Goal: Task Accomplishment & Management: Complete application form

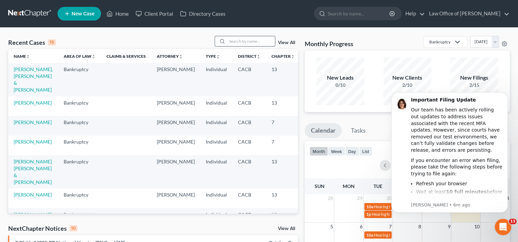
click at [236, 42] on input "search" at bounding box center [251, 41] width 48 height 10
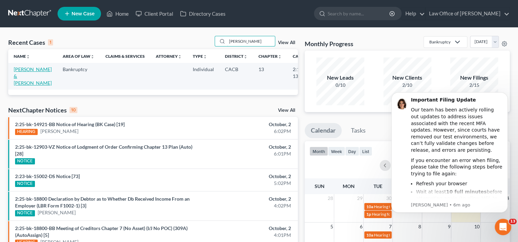
type input "[PERSON_NAME]"
click at [21, 76] on link "[PERSON_NAME] & [PERSON_NAME]" at bounding box center [33, 76] width 38 height 20
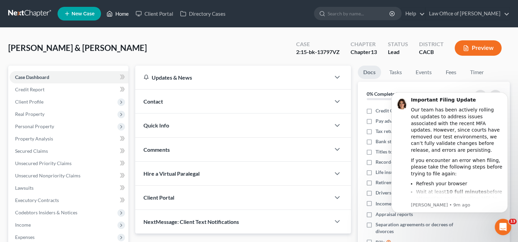
click at [120, 12] on link "Home" at bounding box center [117, 14] width 29 height 12
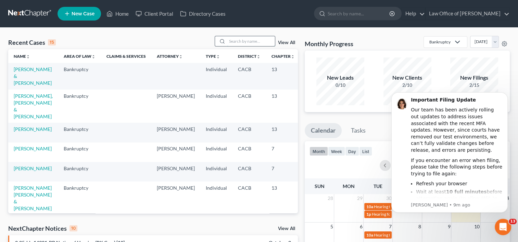
click at [238, 39] on input "search" at bounding box center [251, 41] width 48 height 10
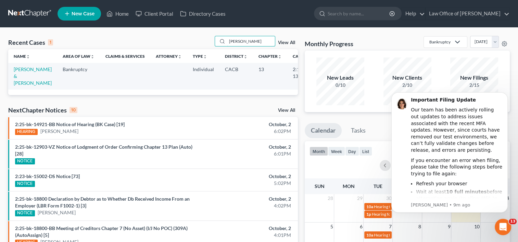
type input "[PERSON_NAME]"
click at [79, 14] on span "New Case" at bounding box center [83, 13] width 23 height 5
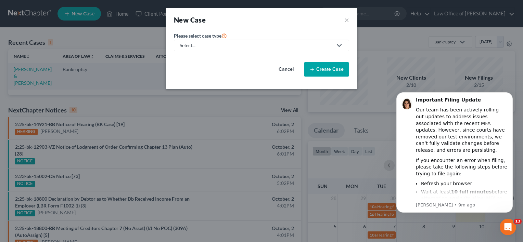
drag, startPoint x: 226, startPoint y: 41, endPoint x: 199, endPoint y: 47, distance: 27.6
click at [199, 47] on div "Select..." at bounding box center [256, 45] width 153 height 7
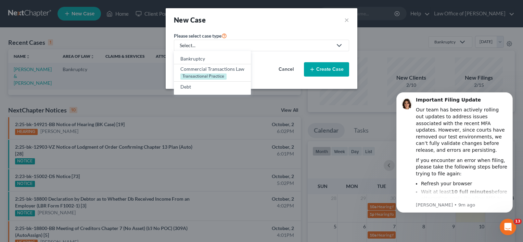
click at [199, 47] on div "Select..." at bounding box center [256, 45] width 153 height 7
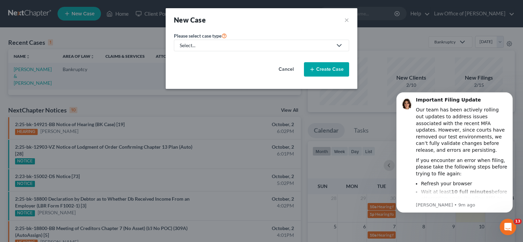
click at [192, 47] on div "Select..." at bounding box center [256, 45] width 153 height 7
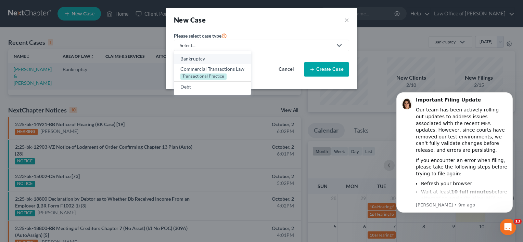
click at [195, 61] on div "Bankruptcy" at bounding box center [212, 58] width 64 height 7
select select "7"
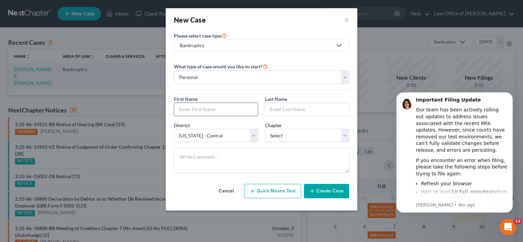
click at [214, 108] on input "text" at bounding box center [216, 109] width 84 height 13
type input "[PERSON_NAME]"
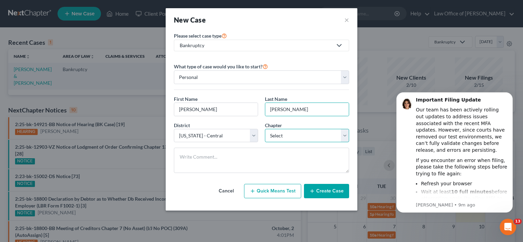
click at [277, 138] on select "Select 7 11 12 13" at bounding box center [307, 136] width 84 height 14
select select "3"
click at [265, 129] on select "Select 7 11 12 13" at bounding box center [307, 136] width 84 height 14
click at [334, 189] on button "Create Case" at bounding box center [326, 191] width 45 height 14
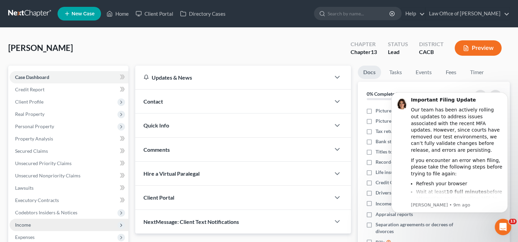
click at [39, 226] on span "Income" at bounding box center [69, 225] width 119 height 12
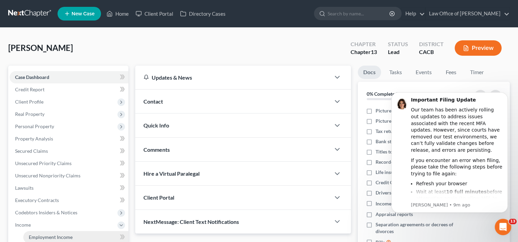
click at [49, 238] on span "Employment Income" at bounding box center [51, 238] width 44 height 6
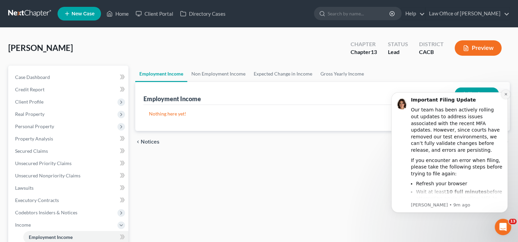
click at [506, 95] on icon "Dismiss notification" at bounding box center [506, 94] width 4 height 4
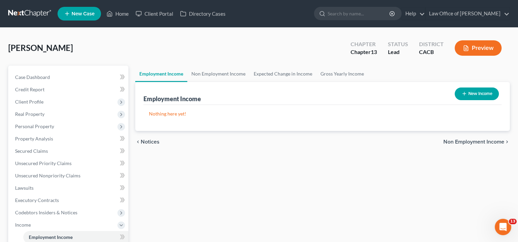
click at [471, 93] on button "New Income" at bounding box center [477, 94] width 44 height 13
select select "0"
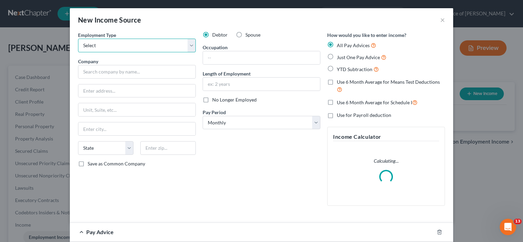
click at [120, 49] on select "Select Full or [DEMOGRAPHIC_DATA] Employment Self Employment" at bounding box center [137, 46] width 118 height 14
select select "0"
click at [78, 39] on select "Select Full or [DEMOGRAPHIC_DATA] Employment Self Employment" at bounding box center [137, 46] width 118 height 14
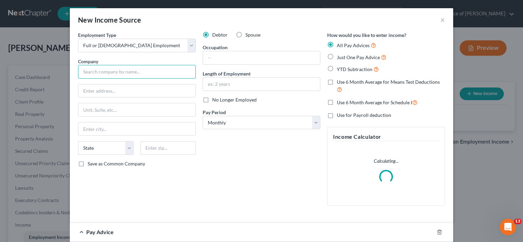
click at [127, 77] on input "text" at bounding box center [137, 72] width 118 height 14
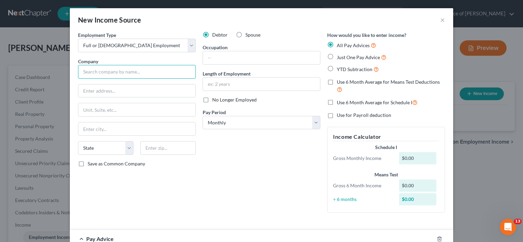
type input "LAW OFFICE OF [PERSON_NAME], PROFESSIONAL C"
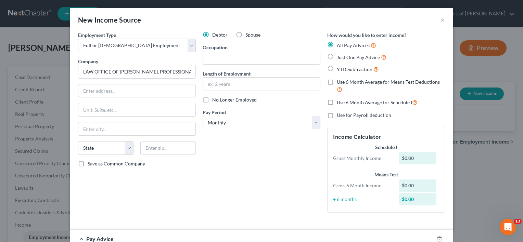
type input "[STREET_ADDRESS]"
type input "Suite 700"
type input "Cerritos"
select select "4"
type input "90703"
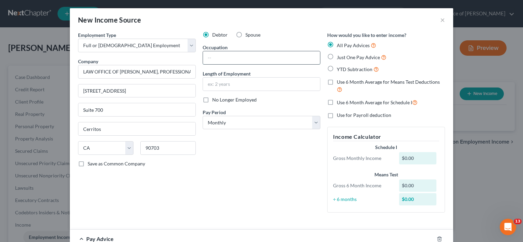
click at [242, 58] on input "text" at bounding box center [261, 57] width 117 height 13
click at [228, 176] on div "Debtor Spouse Occupation Length of Employment No Longer Employed Pay Period * S…" at bounding box center [261, 124] width 125 height 187
click at [337, 58] on label "Just One Pay Advice" at bounding box center [362, 57] width 50 height 8
click at [340, 58] on input "Just One Pay Advice" at bounding box center [342, 55] width 4 height 4
radio input "true"
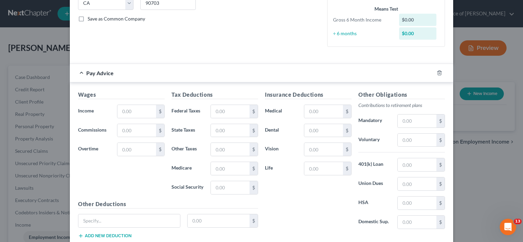
scroll to position [153, 0]
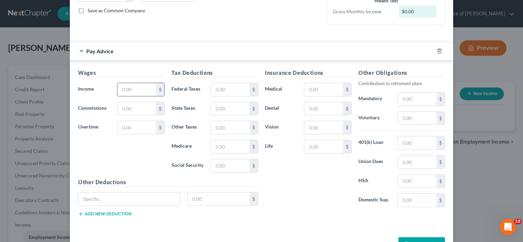
click at [141, 87] on input "text" at bounding box center [136, 89] width 39 height 13
type input "6,782.61"
click at [224, 85] on input "text" at bounding box center [230, 89] width 39 height 13
type input "2,950.37"
click at [315, 92] on input "text" at bounding box center [323, 89] width 39 height 13
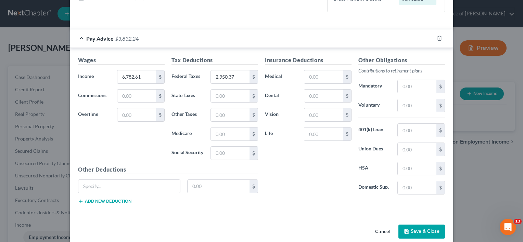
scroll to position [175, 0]
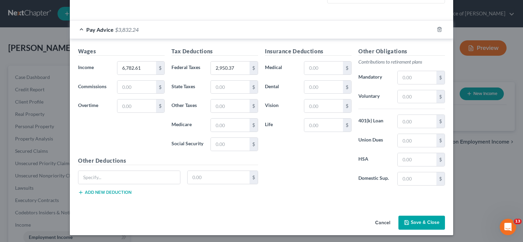
click at [410, 221] on button "Save & Close" at bounding box center [422, 223] width 47 height 14
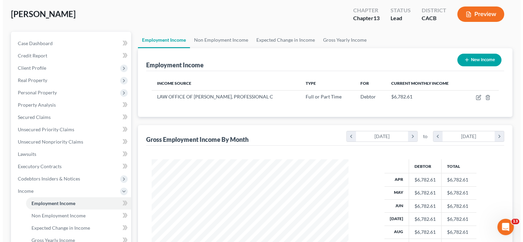
scroll to position [33, 0]
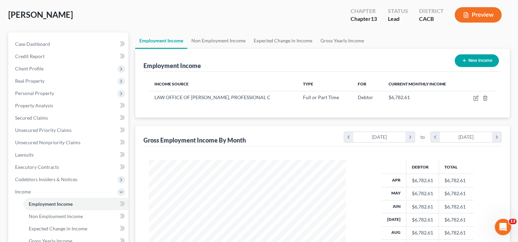
click at [469, 64] on button "New Income" at bounding box center [477, 60] width 44 height 13
select select "0"
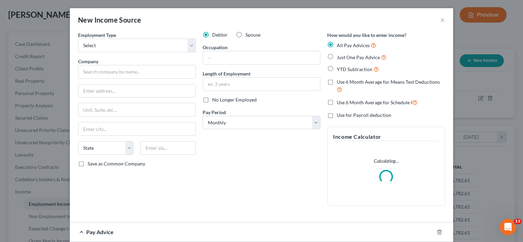
scroll to position [122, 212]
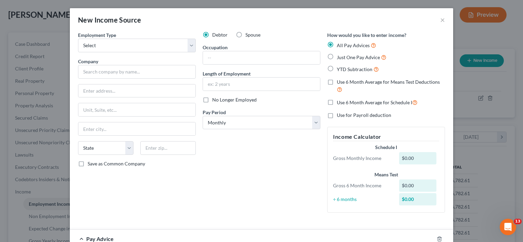
click at [337, 56] on label "Just One Pay Advice" at bounding box center [362, 57] width 50 height 8
click at [340, 56] on input "Just One Pay Advice" at bounding box center [342, 55] width 4 height 4
radio input "true"
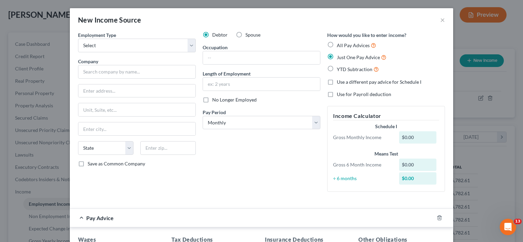
click at [245, 35] on label "Spouse" at bounding box center [252, 34] width 15 height 7
click at [248, 35] on input "Spouse" at bounding box center [250, 33] width 4 height 4
radio input "true"
click at [136, 46] on select "Select Full or [DEMOGRAPHIC_DATA] Employment Self Employment" at bounding box center [137, 46] width 118 height 14
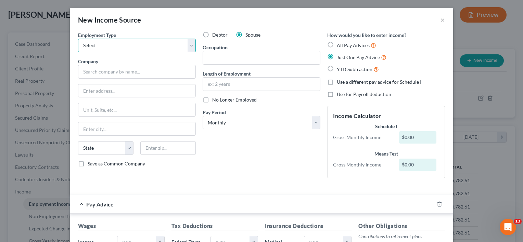
select select "0"
click at [78, 39] on select "Select Full or [DEMOGRAPHIC_DATA] Employment Self Employment" at bounding box center [137, 46] width 118 height 14
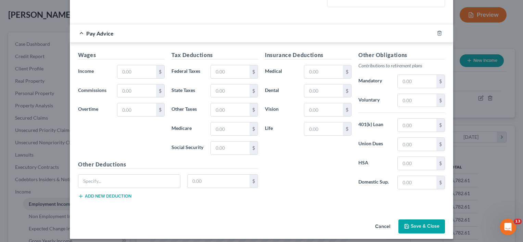
scroll to position [172, 0]
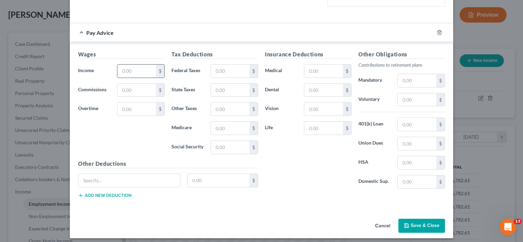
click at [130, 71] on input "text" at bounding box center [136, 71] width 39 height 13
type input "3,905"
click at [225, 65] on input "text" at bounding box center [230, 71] width 39 height 13
type input "899"
click at [426, 223] on button "Save & Close" at bounding box center [422, 226] width 47 height 14
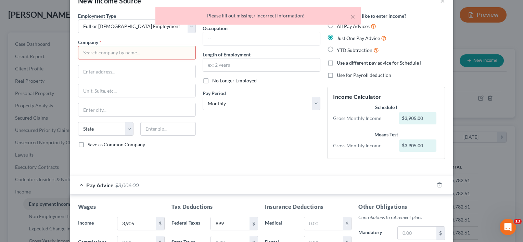
scroll to position [0, 0]
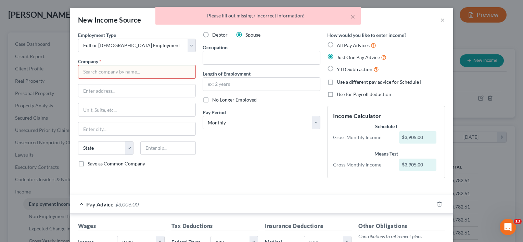
click at [105, 73] on input "text" at bounding box center [137, 72] width 118 height 14
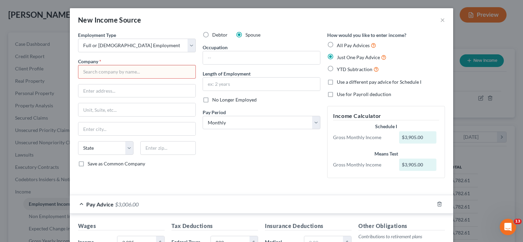
type input "LAW OFFICE OF [PERSON_NAME], PROFESSIONAL C"
type input "[STREET_ADDRESS]"
type input "Suite 700"
type input "Cerritos"
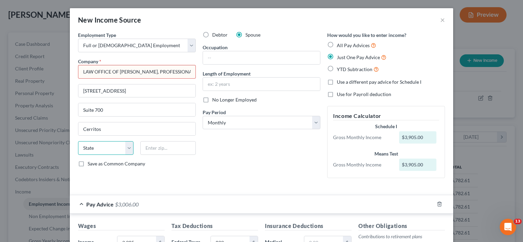
select select "4"
type input "90703"
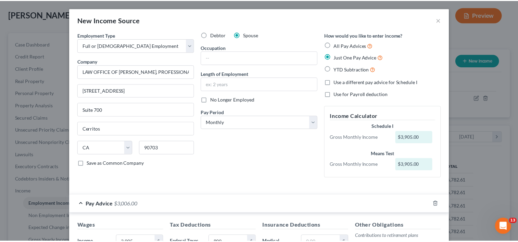
scroll to position [175, 0]
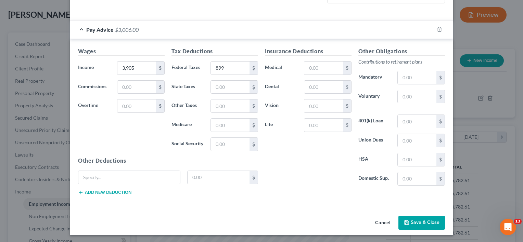
click at [415, 223] on button "Save & Close" at bounding box center [422, 223] width 47 height 14
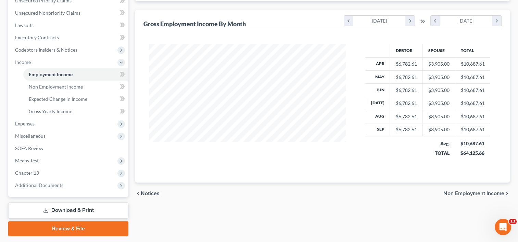
scroll to position [182, 0]
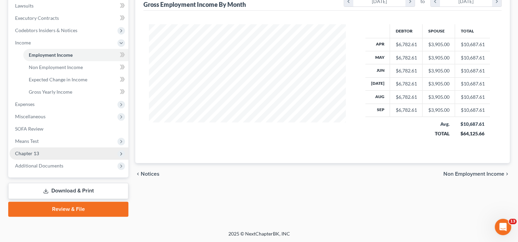
click at [26, 155] on span "Chapter 13" at bounding box center [27, 154] width 24 height 6
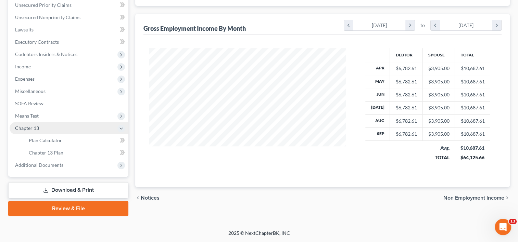
scroll to position [158, 0]
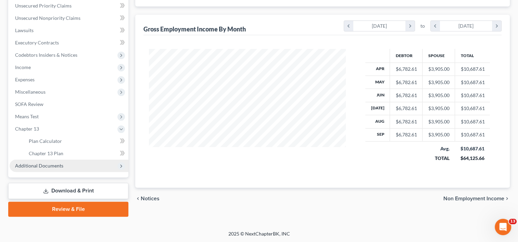
click at [41, 167] on span "Additional Documents" at bounding box center [39, 166] width 48 height 6
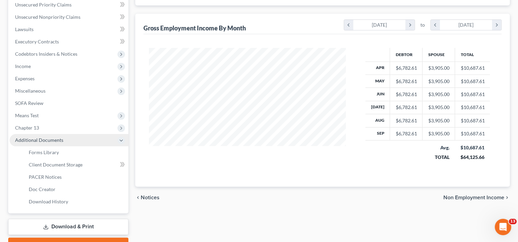
scroll to position [182, 0]
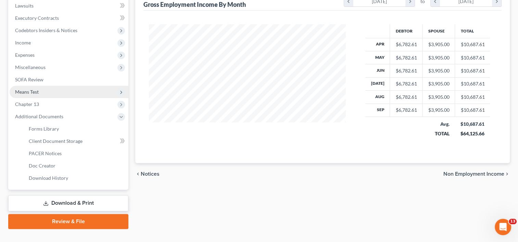
click at [40, 94] on span "Means Test" at bounding box center [69, 92] width 119 height 12
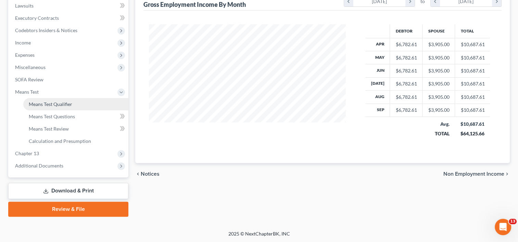
click at [56, 104] on span "Means Test Qualifier" at bounding box center [50, 104] width 43 height 6
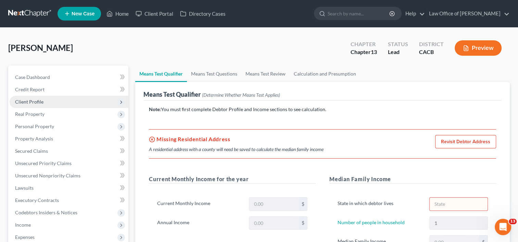
click at [35, 100] on span "Client Profile" at bounding box center [29, 102] width 28 height 6
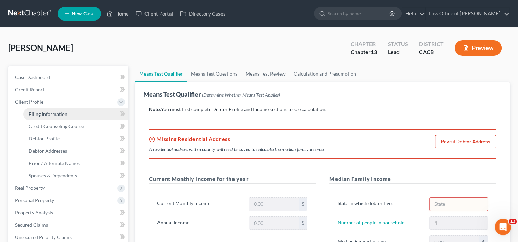
click at [47, 116] on span "Filing Information" at bounding box center [48, 114] width 39 height 6
select select "1"
select select "0"
select select "3"
select select "7"
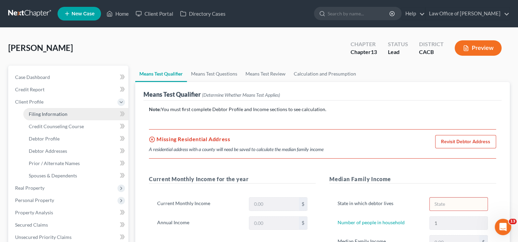
select select "4"
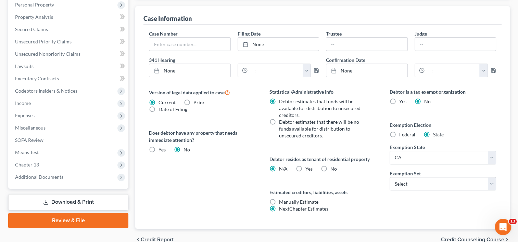
scroll to position [211, 0]
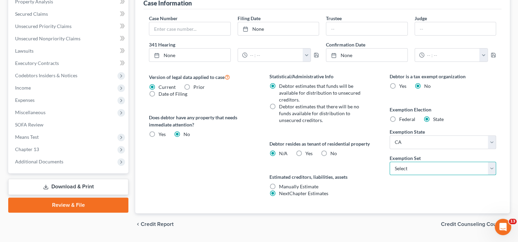
click at [411, 171] on select "Select 703 704" at bounding box center [443, 169] width 106 height 14
select select "0"
click at [390, 162] on select "Select 703 704" at bounding box center [443, 169] width 106 height 14
click at [305, 153] on label "Yes Yes" at bounding box center [308, 153] width 7 height 7
click at [308, 153] on input "Yes Yes" at bounding box center [310, 152] width 4 height 4
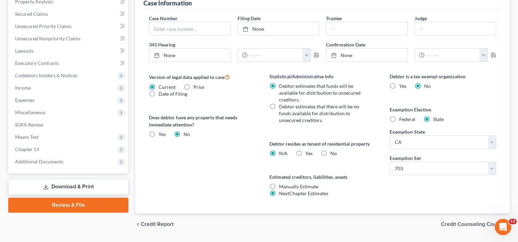
radio input "true"
radio input "false"
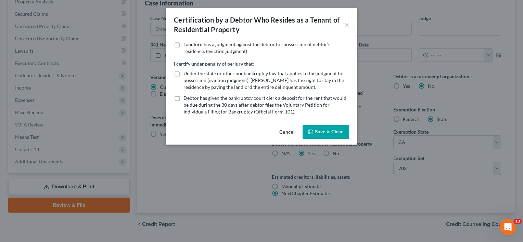
click at [333, 136] on button "Save & Close" at bounding box center [326, 132] width 47 height 14
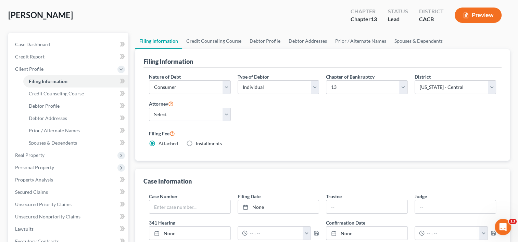
scroll to position [10, 0]
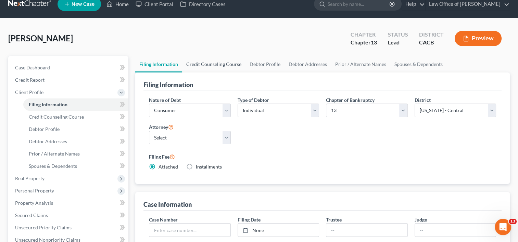
click at [242, 71] on link "Credit Counseling Course" at bounding box center [213, 64] width 63 height 16
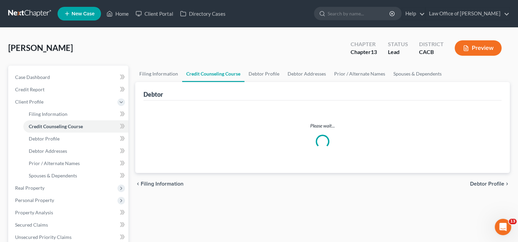
click at [242, 71] on link "Credit Counseling Course" at bounding box center [213, 74] width 62 height 16
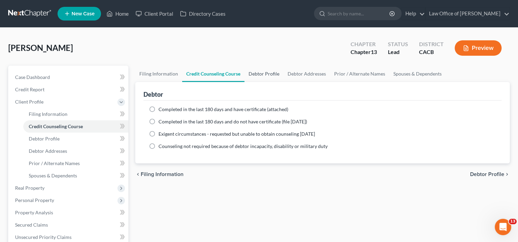
click at [266, 74] on link "Debtor Profile" at bounding box center [263, 74] width 39 height 16
select select "0"
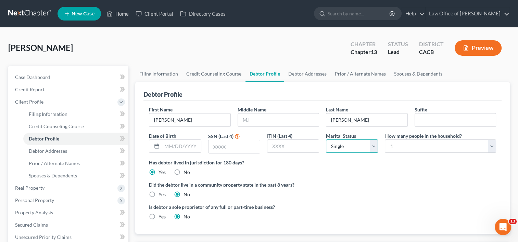
click at [372, 145] on select "Select Single Married Separated Divorced Widowed" at bounding box center [352, 147] width 52 height 14
select select "1"
click at [326, 140] on select "Select Single Married Separated Divorced Widowed" at bounding box center [352, 147] width 52 height 14
click at [414, 147] on select "Select 1 2 3 4 5 6 7 8 9 10 11 12 13 14 15 16 17 18 19 20" at bounding box center [440, 147] width 111 height 14
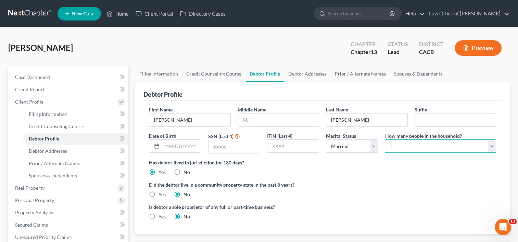
click at [414, 147] on select "Select 1 2 3 4 5 6 7 8 9 10 11 12 13 14 15 16 17 18 19 20" at bounding box center [440, 147] width 111 height 14
select select "3"
click at [385, 140] on select "Select 1 2 3 4 5 6 7 8 9 10 11 12 13 14 15 16 17 18 19 20" at bounding box center [440, 147] width 111 height 14
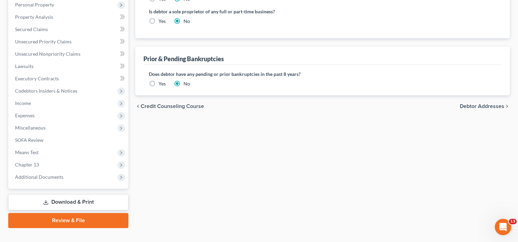
scroll to position [207, 0]
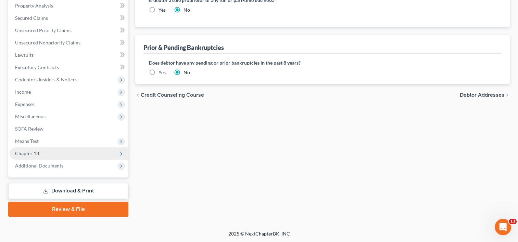
click at [53, 155] on span "Chapter 13" at bounding box center [69, 154] width 119 height 12
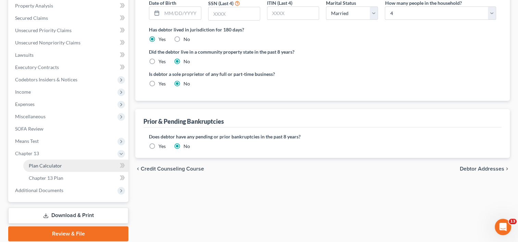
click at [58, 167] on span "Plan Calculator" at bounding box center [45, 166] width 33 height 6
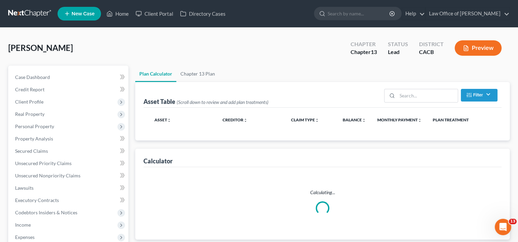
select select "59"
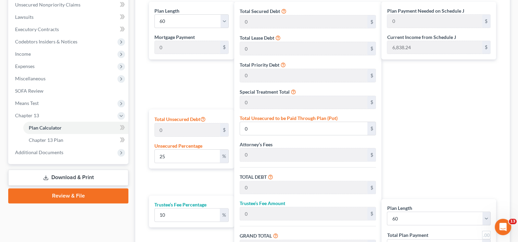
scroll to position [173, 0]
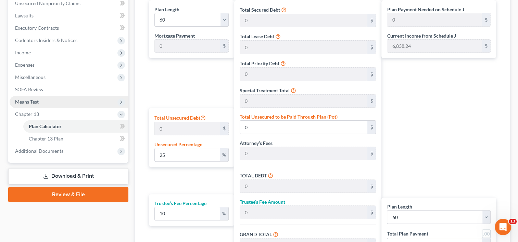
click at [63, 100] on span "Means Test" at bounding box center [69, 102] width 119 height 12
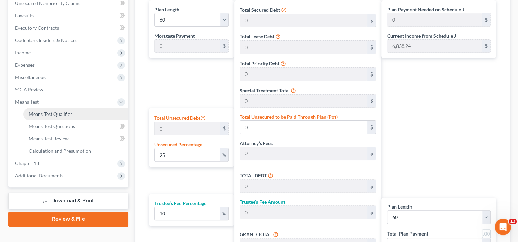
click at [61, 117] on link "Means Test Qualifier" at bounding box center [75, 114] width 105 height 12
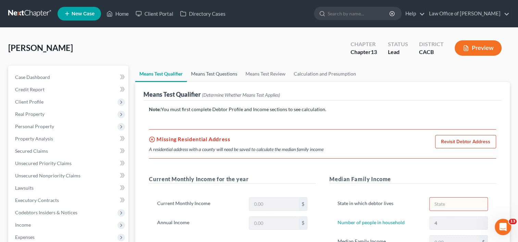
click at [215, 75] on link "Means Test Questions" at bounding box center [214, 74] width 54 height 16
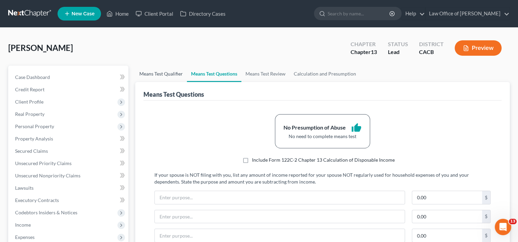
click at [151, 75] on link "Means Test Qualifier" at bounding box center [161, 74] width 52 height 16
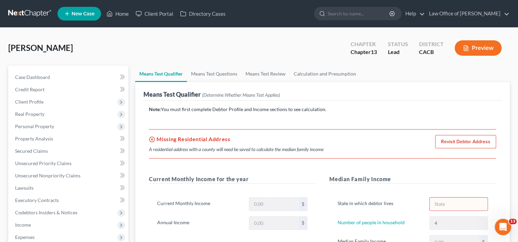
click at [151, 75] on link "Means Test Qualifier" at bounding box center [161, 74] width 52 height 16
click at [119, 18] on link "Home" at bounding box center [117, 14] width 29 height 12
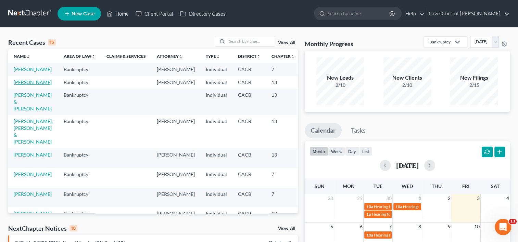
click at [21, 85] on link "[PERSON_NAME]" at bounding box center [33, 82] width 38 height 6
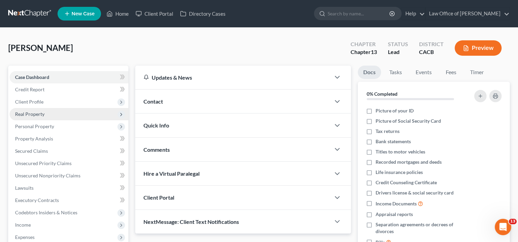
click at [33, 114] on span "Real Property" at bounding box center [29, 114] width 29 height 6
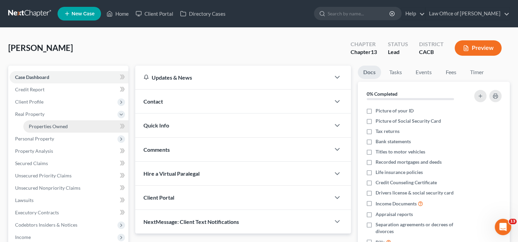
click at [43, 125] on span "Properties Owned" at bounding box center [48, 127] width 39 height 6
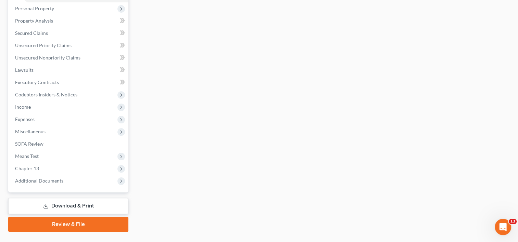
scroll to position [146, 0]
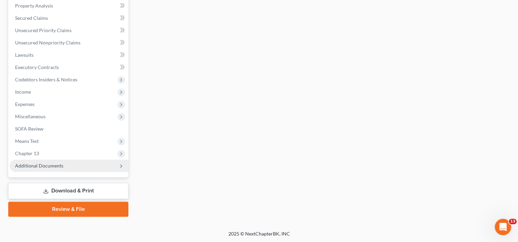
click at [40, 167] on span "Additional Documents" at bounding box center [39, 166] width 48 height 6
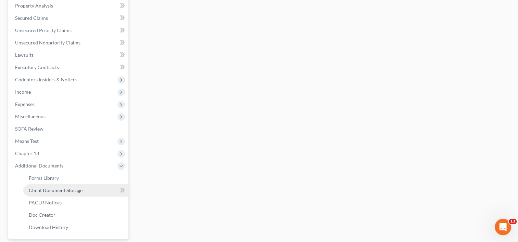
click at [59, 188] on span "Client Document Storage" at bounding box center [56, 191] width 54 height 6
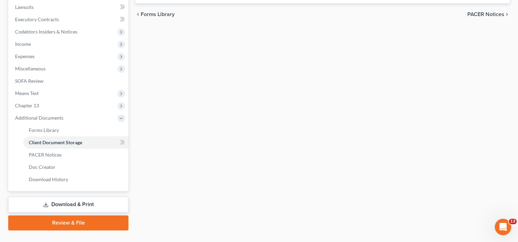
scroll to position [185, 0]
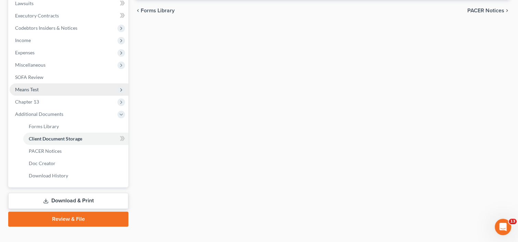
click at [35, 88] on span "Means Test" at bounding box center [27, 90] width 24 height 6
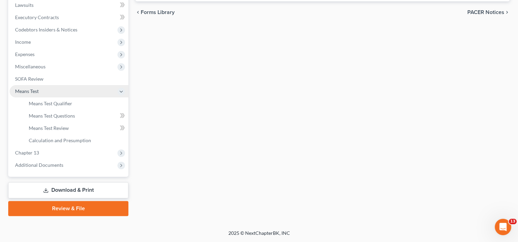
scroll to position [182, 0]
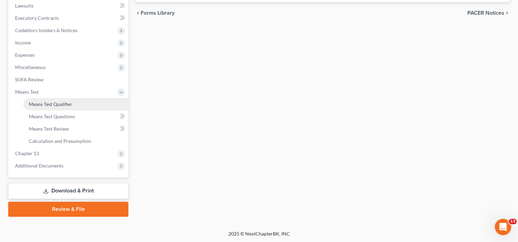
click at [47, 98] on link "Means Test Qualifier" at bounding box center [75, 104] width 105 height 12
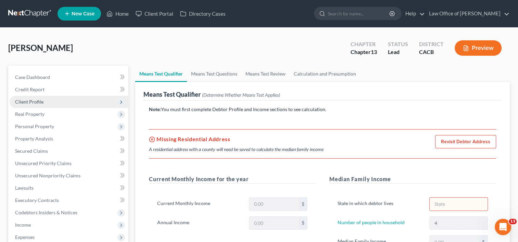
click at [35, 100] on span "Client Profile" at bounding box center [29, 102] width 28 height 6
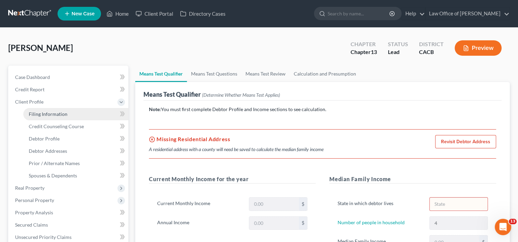
click at [48, 115] on span "Filing Information" at bounding box center [48, 114] width 39 height 6
select select "1"
select select "0"
select select "3"
select select "7"
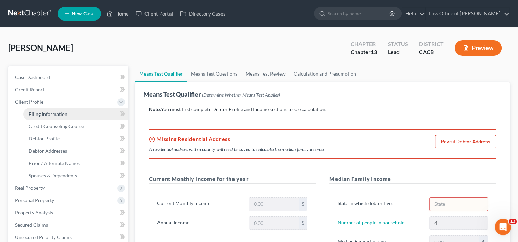
select select "0"
select select "4"
select select "0"
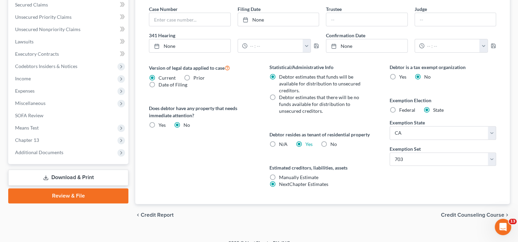
scroll to position [219, 0]
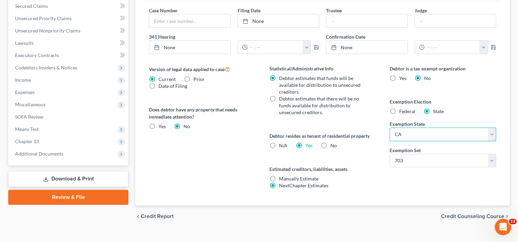
click at [420, 137] on select "State [US_STATE] AK AR AZ CA CO CT DE DC [GEOGRAPHIC_DATA] [GEOGRAPHIC_DATA] GU…" at bounding box center [443, 135] width 106 height 14
click at [390, 128] on select "State [US_STATE] AK AR AZ CA CO CT DE DC [GEOGRAPHIC_DATA] [GEOGRAPHIC_DATA] GU…" at bounding box center [443, 135] width 106 height 14
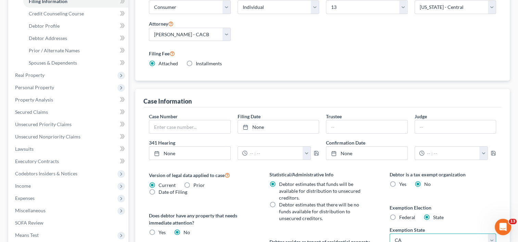
scroll to position [0, 0]
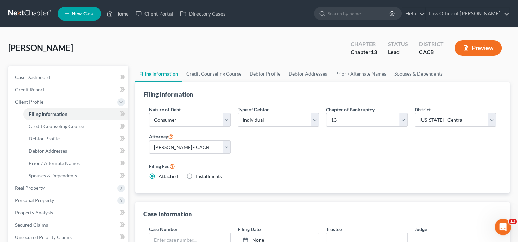
click at [384, 126] on div "Chapter of Bankruptcy Select 7 11 12 13" at bounding box center [367, 119] width 88 height 26
click at [377, 120] on select "Select 7 11 12 13" at bounding box center [366, 120] width 81 height 14
select select "0"
click at [326, 113] on select "Select 7 11 12 13" at bounding box center [366, 120] width 81 height 14
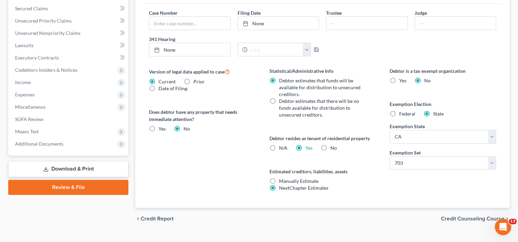
scroll to position [218, 0]
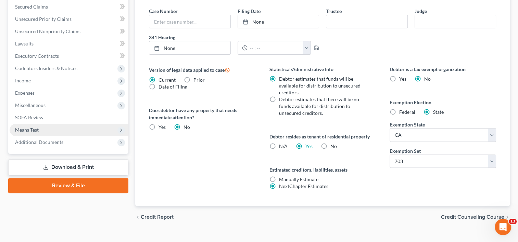
click at [30, 127] on span "Means Test" at bounding box center [27, 130] width 24 height 6
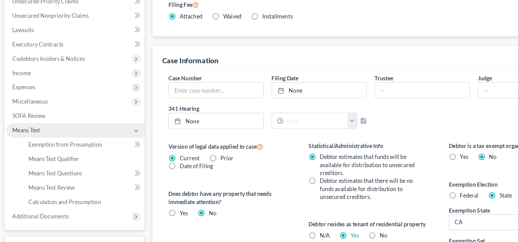
scroll to position [144, 0]
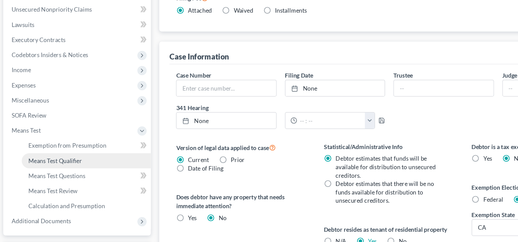
click at [55, 152] on span "Means Test Qualifier" at bounding box center [50, 155] width 43 height 6
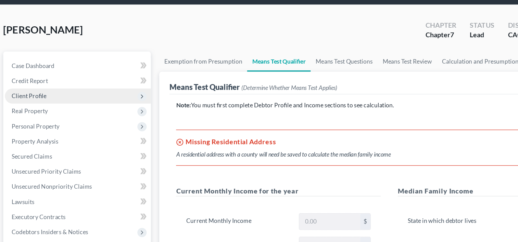
click at [27, 102] on span "Client Profile" at bounding box center [29, 102] width 28 height 6
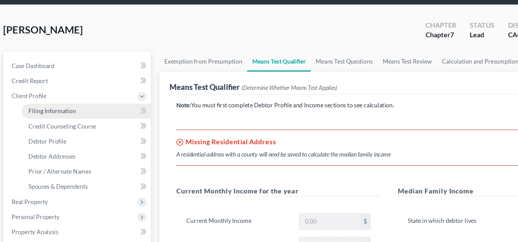
click at [49, 117] on link "Filing Information" at bounding box center [75, 114] width 105 height 12
select select "1"
select select "0"
select select "7"
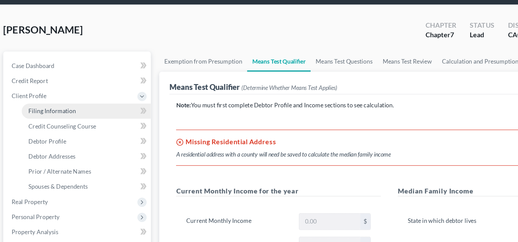
select select "0"
select select "4"
select select "0"
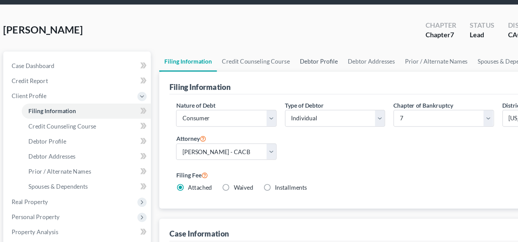
click at [275, 77] on link "Debtor Profile" at bounding box center [264, 74] width 39 height 16
select select "1"
select select "3"
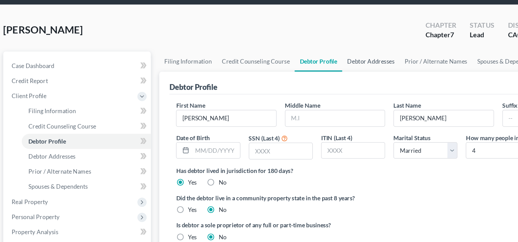
click at [316, 76] on link "Debtor Addresses" at bounding box center [307, 74] width 47 height 16
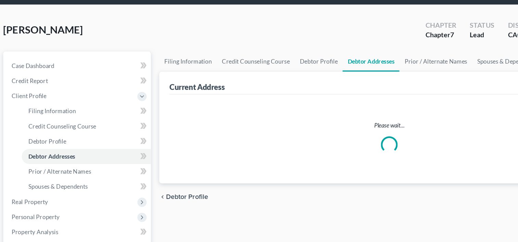
select select "0"
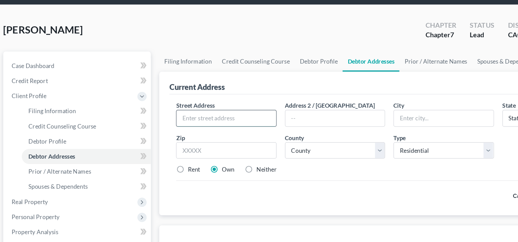
click at [204, 117] on input "text" at bounding box center [189, 120] width 81 height 13
type input "[STREET_ADDRESS]"
type input "Suite 700"
type input "Cerritos"
select select "4"
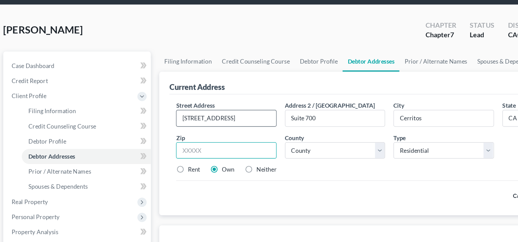
type input "90703"
click at [159, 160] on label "Rent" at bounding box center [164, 162] width 10 height 7
click at [161, 160] on input "Rent" at bounding box center [163, 161] width 4 height 4
radio input "true"
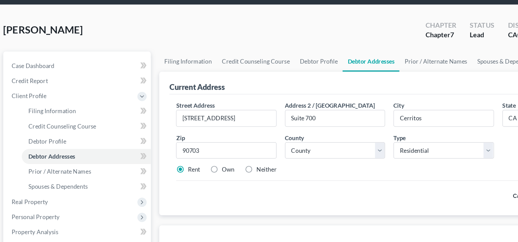
click at [388, 177] on div "Cancel Save Address" at bounding box center [322, 181] width 347 height 20
click at [387, 177] on div "Cancel Save Address" at bounding box center [322, 181] width 347 height 20
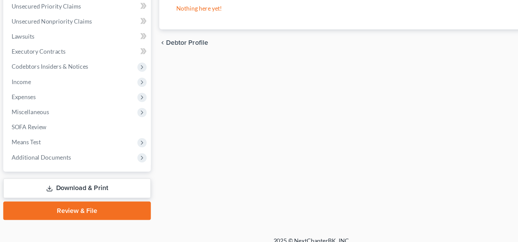
scroll to position [195, 0]
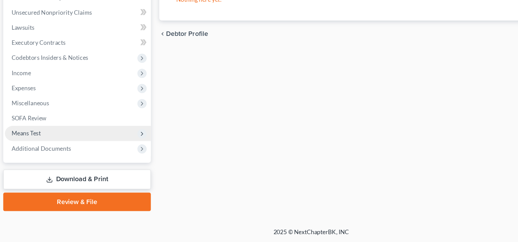
click at [35, 151] on span "Means Test" at bounding box center [27, 154] width 24 height 6
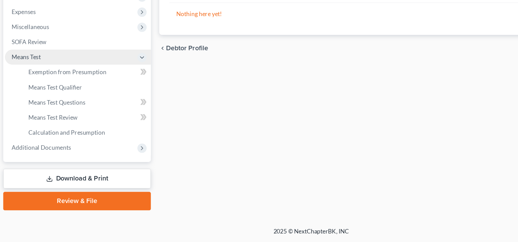
scroll to position [121, 0]
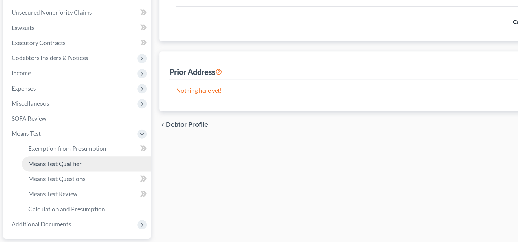
click at [55, 182] on link "Means Test Qualifier" at bounding box center [75, 178] width 105 height 12
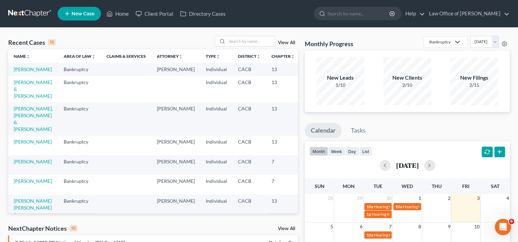
click at [78, 14] on span "New Case" at bounding box center [83, 13] width 23 height 5
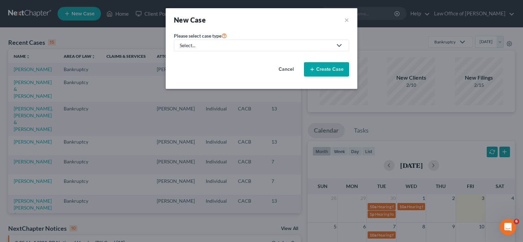
drag, startPoint x: 166, startPoint y: 40, endPoint x: 197, endPoint y: 39, distance: 30.8
click at [197, 39] on label "Please select case type *" at bounding box center [200, 35] width 53 height 8
click at [197, 44] on div "Select..." at bounding box center [256, 45] width 153 height 7
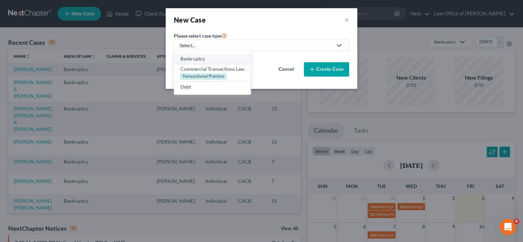
click at [197, 56] on div "Bankruptcy" at bounding box center [212, 58] width 64 height 7
select select "7"
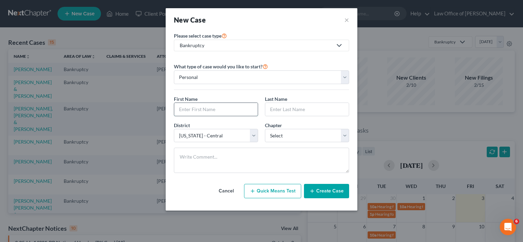
click at [219, 110] on input "text" at bounding box center [216, 109] width 84 height 13
type input "Cynthia"
type input "Bryson"
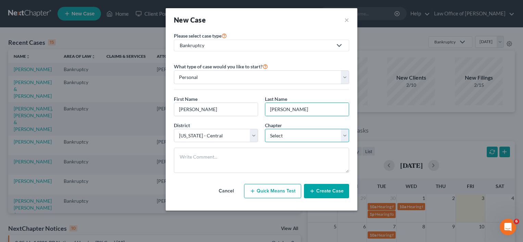
click at [294, 137] on select "Select 7 11 12 13" at bounding box center [307, 136] width 84 height 14
select select "0"
click at [265, 129] on select "Select 7 11 12 13" at bounding box center [307, 136] width 84 height 14
click at [333, 189] on button "Create Case" at bounding box center [326, 191] width 45 height 14
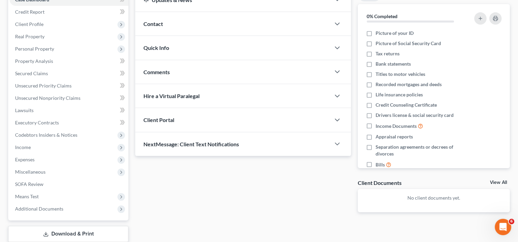
scroll to position [121, 0]
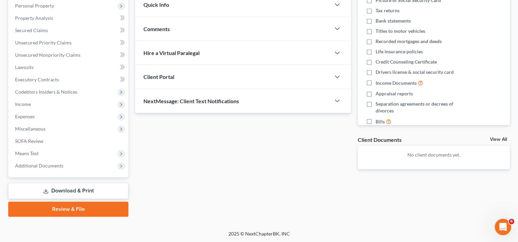
click at [163, 75] on span "Client Portal" at bounding box center [158, 77] width 31 height 7
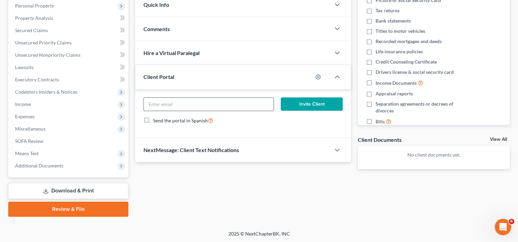
click at [182, 106] on input "email" at bounding box center [209, 104] width 130 height 13
type input "Bryson3123@gmail.com"
click at [303, 103] on button "Invite Client" at bounding box center [312, 105] width 62 height 14
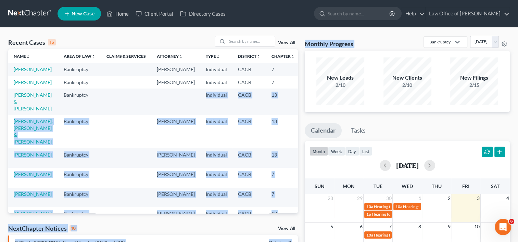
drag, startPoint x: 0, startPoint y: 0, endPoint x: 133, endPoint y: 121, distance: 179.6
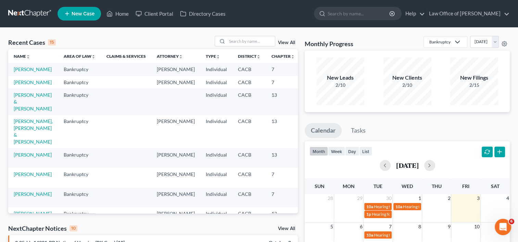
click at [22, 73] on td "[PERSON_NAME]" at bounding box center [33, 69] width 50 height 13
click at [24, 69] on link "[PERSON_NAME]" at bounding box center [33, 69] width 38 height 6
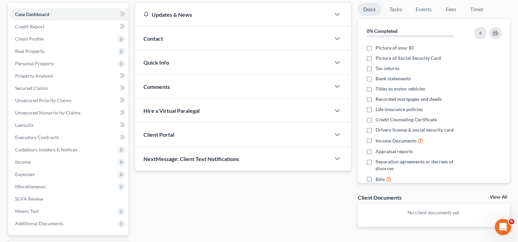
scroll to position [60, 0]
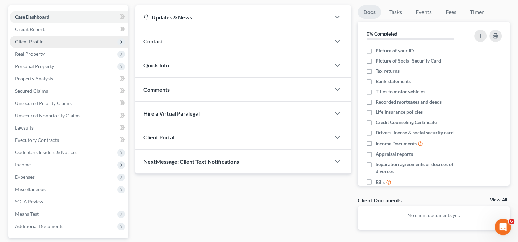
click at [33, 43] on span "Client Profile" at bounding box center [29, 42] width 28 height 6
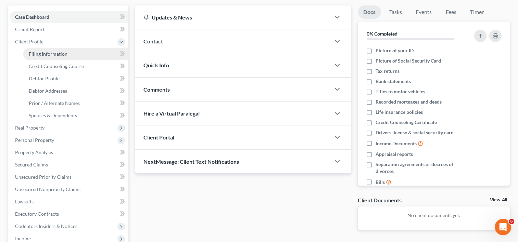
click at [45, 53] on span "Filing Information" at bounding box center [48, 54] width 39 height 6
select select "1"
select select "0"
select select "4"
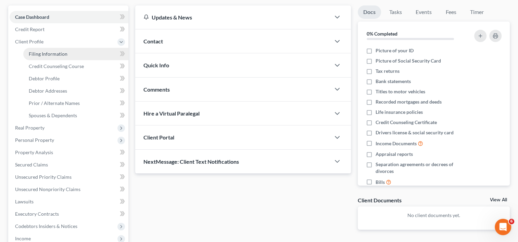
select select "0"
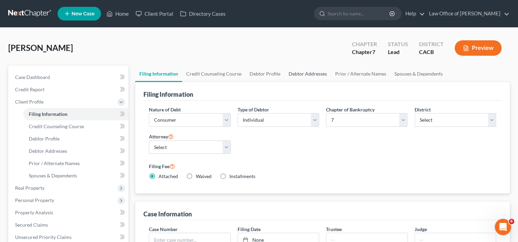
click at [308, 72] on link "Debtor Addresses" at bounding box center [308, 74] width 47 height 16
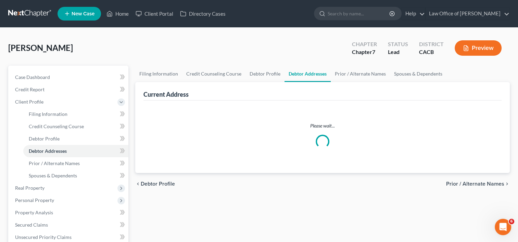
select select "0"
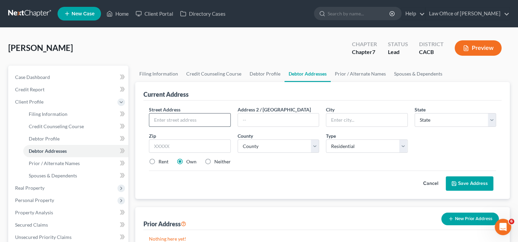
click at [197, 116] on input "text" at bounding box center [189, 120] width 81 height 13
type input "[STREET_ADDRESS]"
type input "Suite 700"
type input "Cerritos"
select select "4"
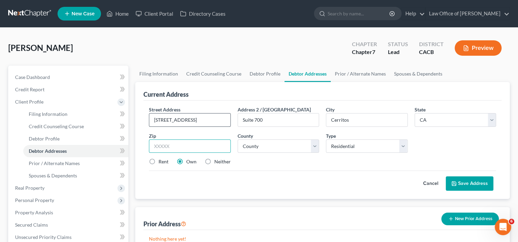
type input "90703"
click at [470, 184] on button "Save Address" at bounding box center [470, 184] width 48 height 14
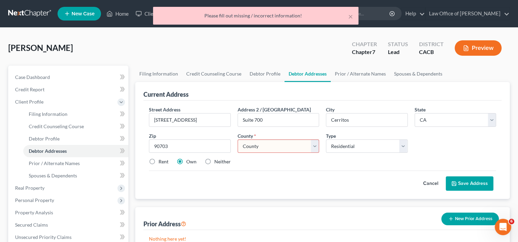
click at [296, 145] on select "County Alameda County Alpine County Amador County Butte County Calaveras County…" at bounding box center [278, 147] width 81 height 14
select select "18"
click at [238, 140] on select "County Alameda County Alpine County Amador County Butte County Calaveras County…" at bounding box center [278, 147] width 81 height 14
click at [379, 75] on link "Prior / Alternate Names" at bounding box center [360, 74] width 59 height 16
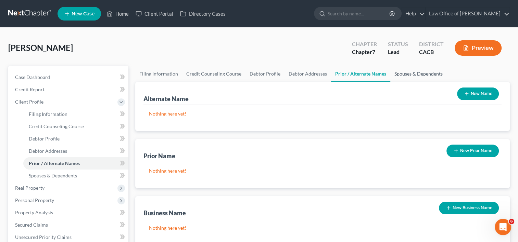
click at [424, 75] on link "Spouses & Dependents" at bounding box center [418, 74] width 56 height 16
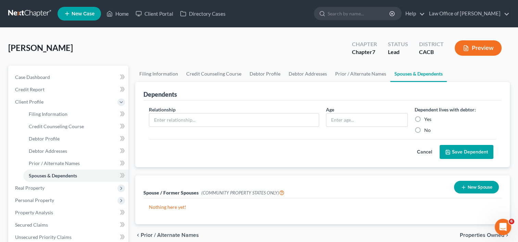
click at [456, 155] on button "Save Dependent" at bounding box center [467, 152] width 54 height 14
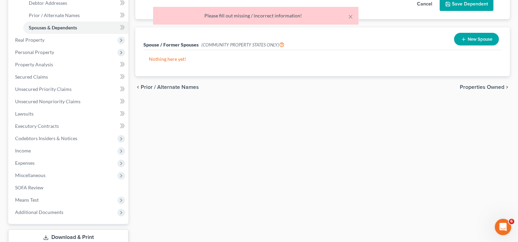
scroll to position [195, 0]
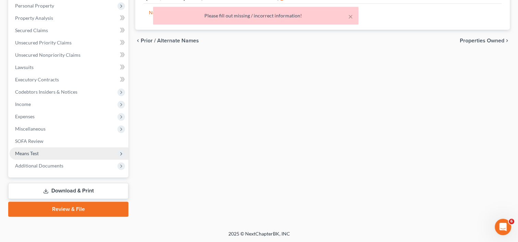
click at [23, 154] on span "Means Test" at bounding box center [27, 154] width 24 height 6
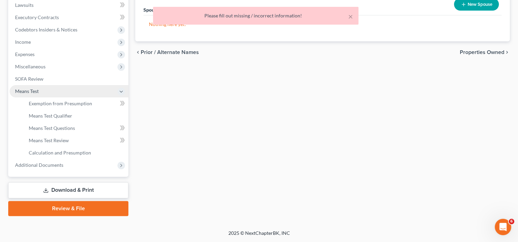
scroll to position [121, 0]
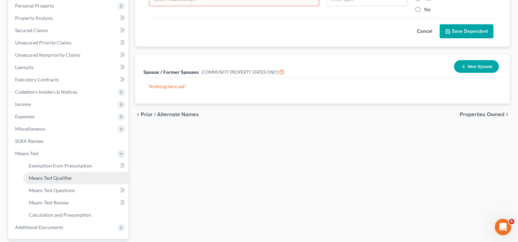
click at [58, 178] on span "Means Test Qualifier" at bounding box center [50, 178] width 43 height 6
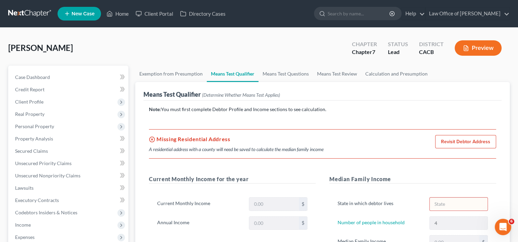
click at [457, 141] on link "Revisit Debtor Address" at bounding box center [465, 142] width 61 height 14
select select "0"
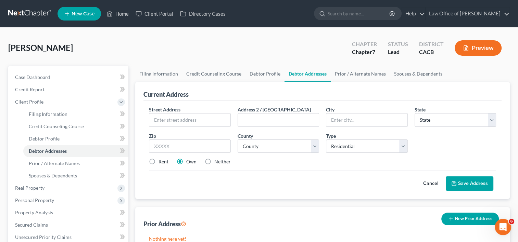
click at [159, 161] on label "Rent" at bounding box center [164, 162] width 10 height 7
click at [161, 161] on input "Rent" at bounding box center [163, 161] width 4 height 4
radio input "true"
click at [177, 115] on input "text" at bounding box center [189, 120] width 81 height 13
type input "[STREET_ADDRESS]"
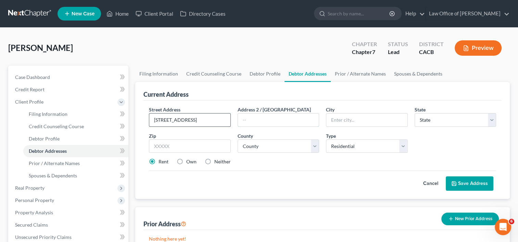
type input "Suite 700"
type input "Cerritos"
select select "4"
type input "90703"
click at [477, 182] on button "Save Address" at bounding box center [470, 184] width 48 height 14
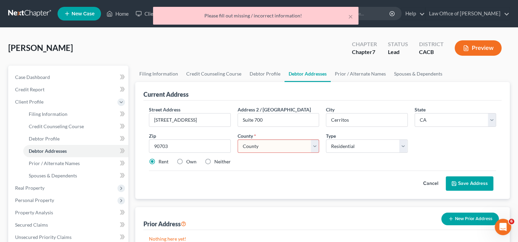
click at [301, 145] on select "County Alameda County Alpine County Amador County Butte County Calaveras County…" at bounding box center [278, 147] width 81 height 14
select select "18"
click at [238, 140] on select "County Alameda County Alpine County Amador County Butte County Calaveras County…" at bounding box center [278, 147] width 81 height 14
click at [484, 179] on button "Save Address" at bounding box center [470, 184] width 48 height 14
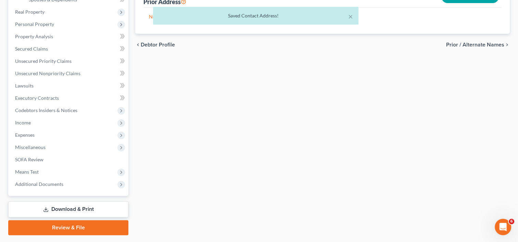
scroll to position [177, 0]
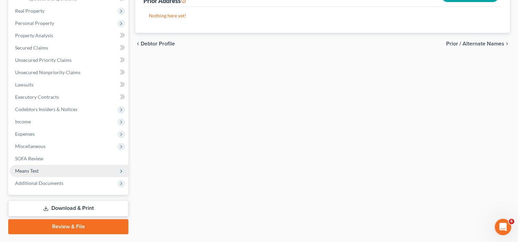
click at [38, 170] on span "Means Test" at bounding box center [27, 171] width 24 height 6
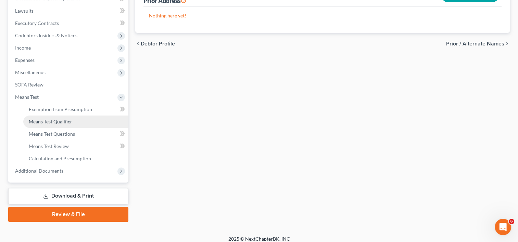
click at [77, 122] on link "Means Test Qualifier" at bounding box center [75, 122] width 105 height 12
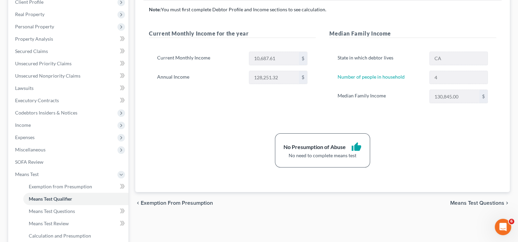
scroll to position [108, 0]
